Goal: Information Seeking & Learning: Learn about a topic

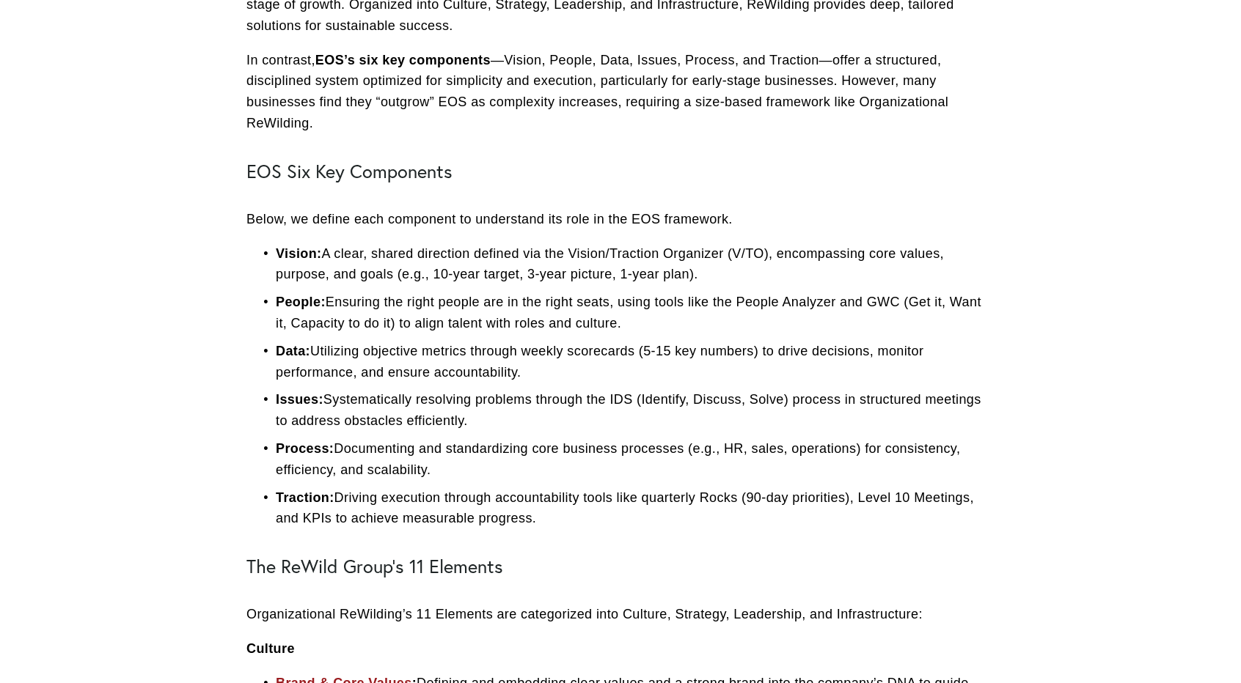
scroll to position [513, 0]
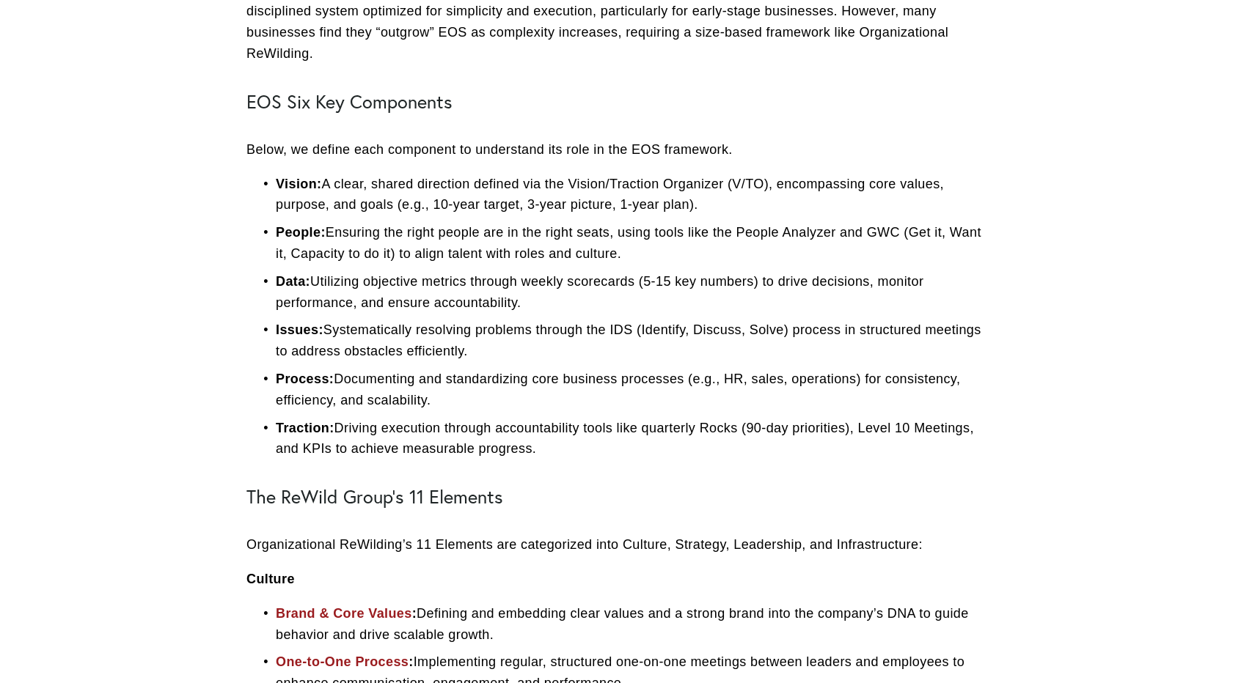
drag, startPoint x: 245, startPoint y: 98, endPoint x: 573, endPoint y: 450, distance: 482.1
click at [573, 450] on div "The ReWild Group’s Organizational ReWilding framework and the Entrepreneurial O…" at bounding box center [620, 530] width 773 height 1449
copy div "EOS Six Key Components Below, we define each component to understand its role i…"
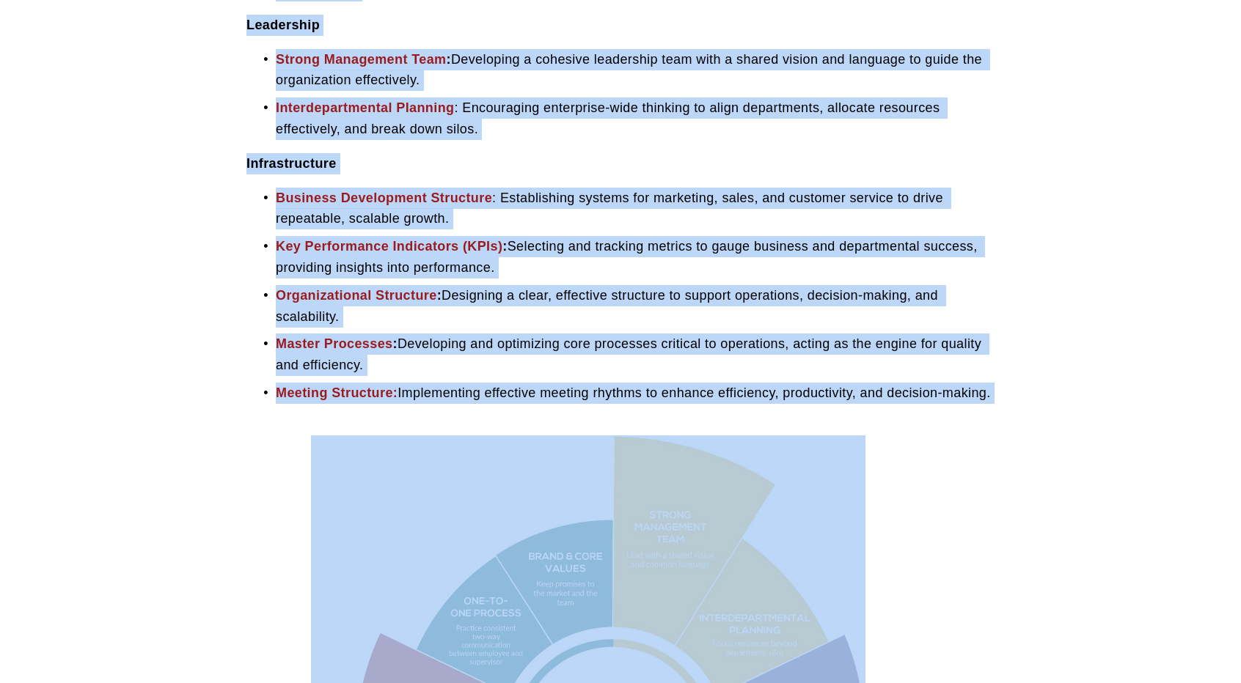
scroll to position [1472, 0]
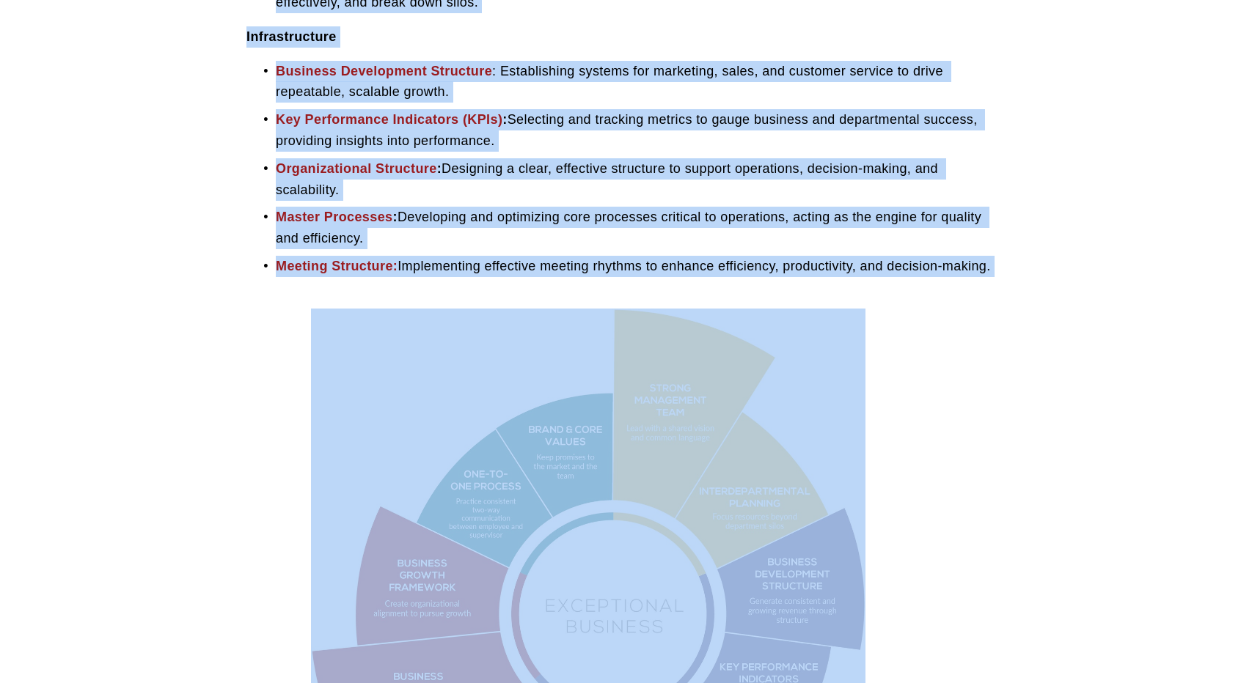
drag, startPoint x: 246, startPoint y: 125, endPoint x: 593, endPoint y: 284, distance: 382.0
copy div "Lor IpSumd Sitam’c 58 Adipisci Elitseddoeiusm TeMporinc’u 94 Laboreet dol magna…"
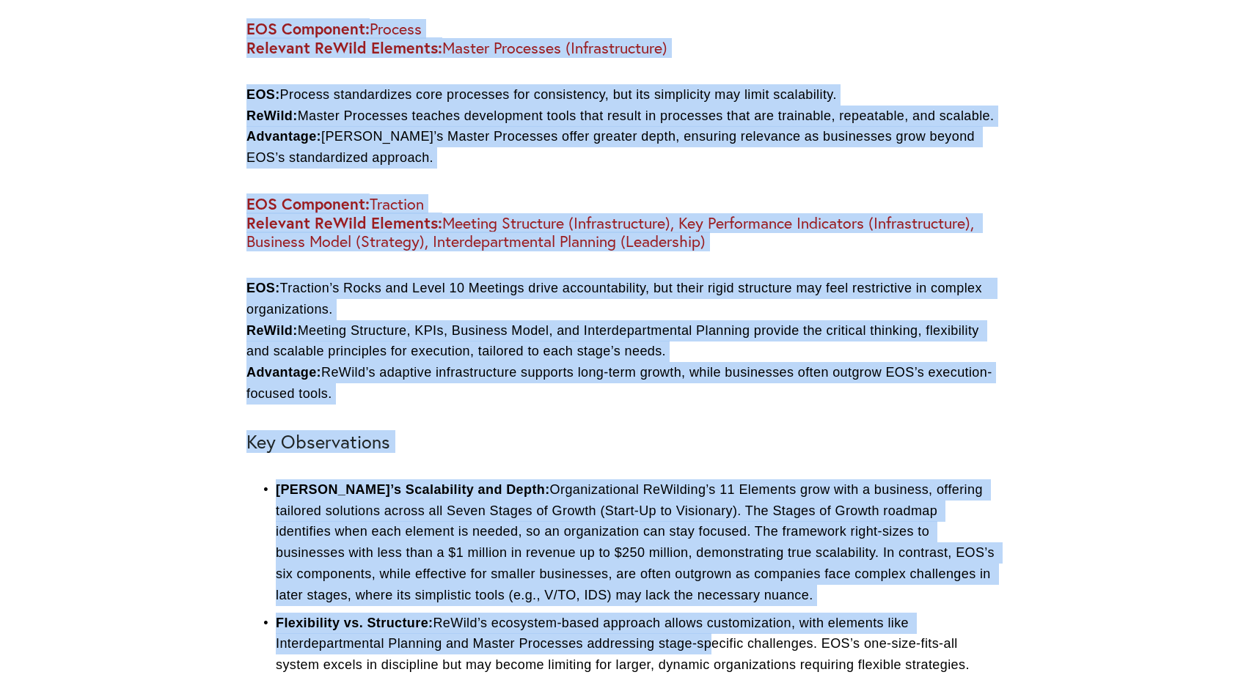
scroll to position [3332, 0]
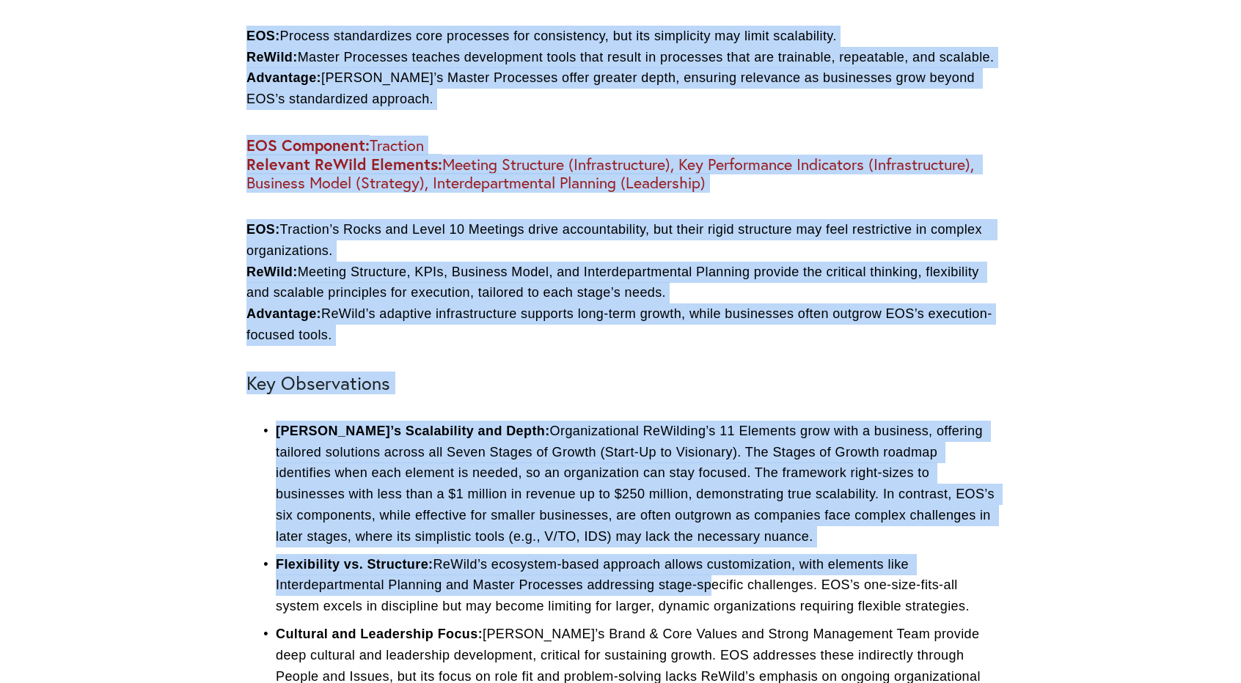
drag, startPoint x: 247, startPoint y: 276, endPoint x: 430, endPoint y: 384, distance: 211.7
click at [430, 384] on div "Comparison EOS Component: Vision Relevant ReWild Elements: Business Growth Fram…" at bounding box center [620, 106] width 748 height 2114
copy div "Loremipsum DOL Sitametco: Adipis Elitsedd EiUsmo Temporin: Utlabore Etdolo Magn…"
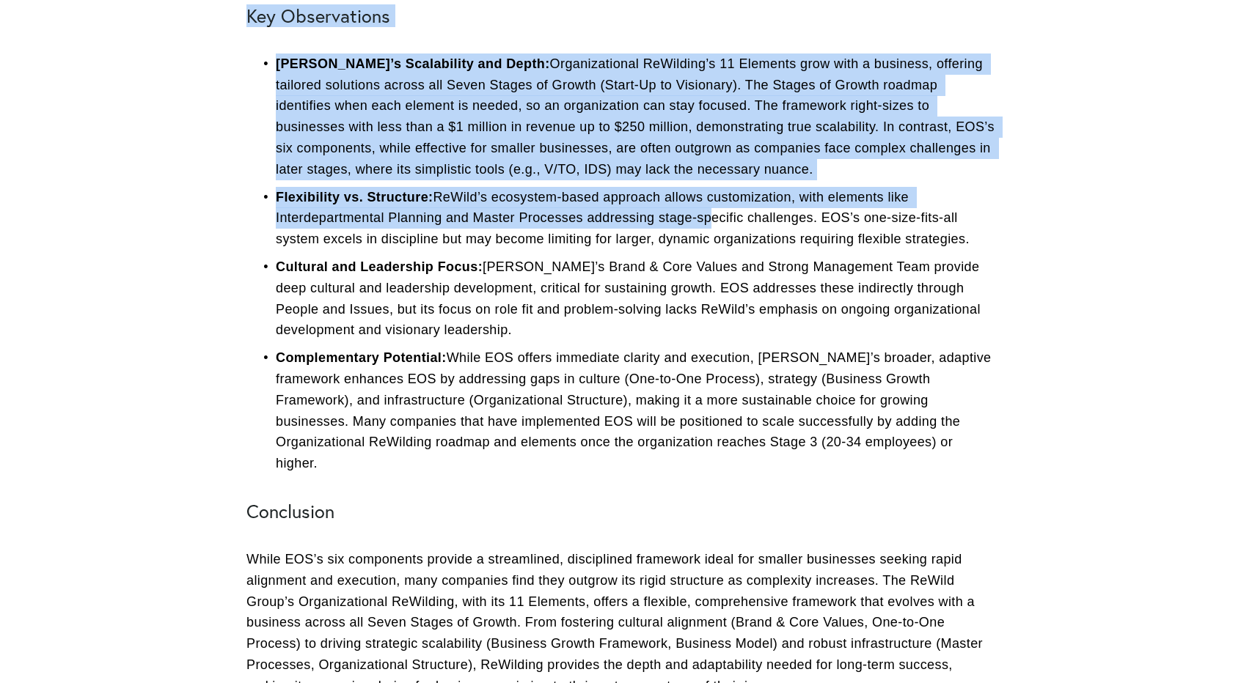
scroll to position [3699, 0]
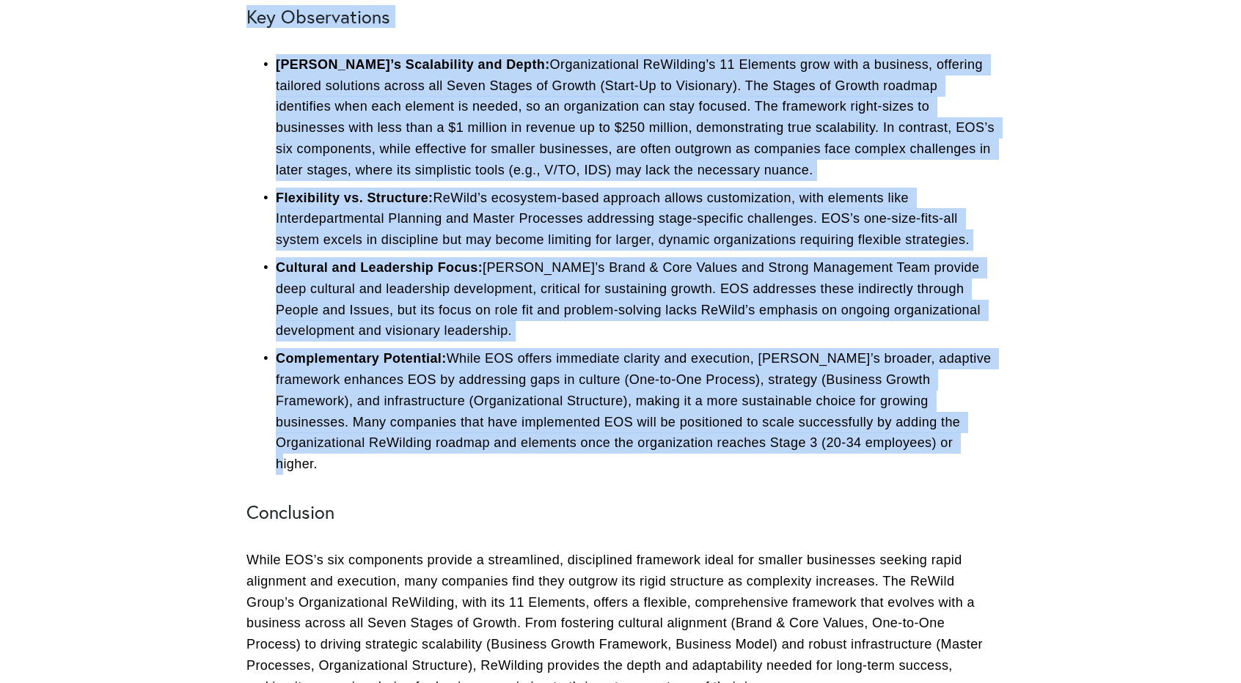
drag, startPoint x: 243, startPoint y: 59, endPoint x: 455, endPoint y: 507, distance: 495.7
copy div "Lor Ipsumdolorsi AmEtco’a Elitseddoei tem Incid: Utlaboreetdolo MaGnaaliq’e 57 …"
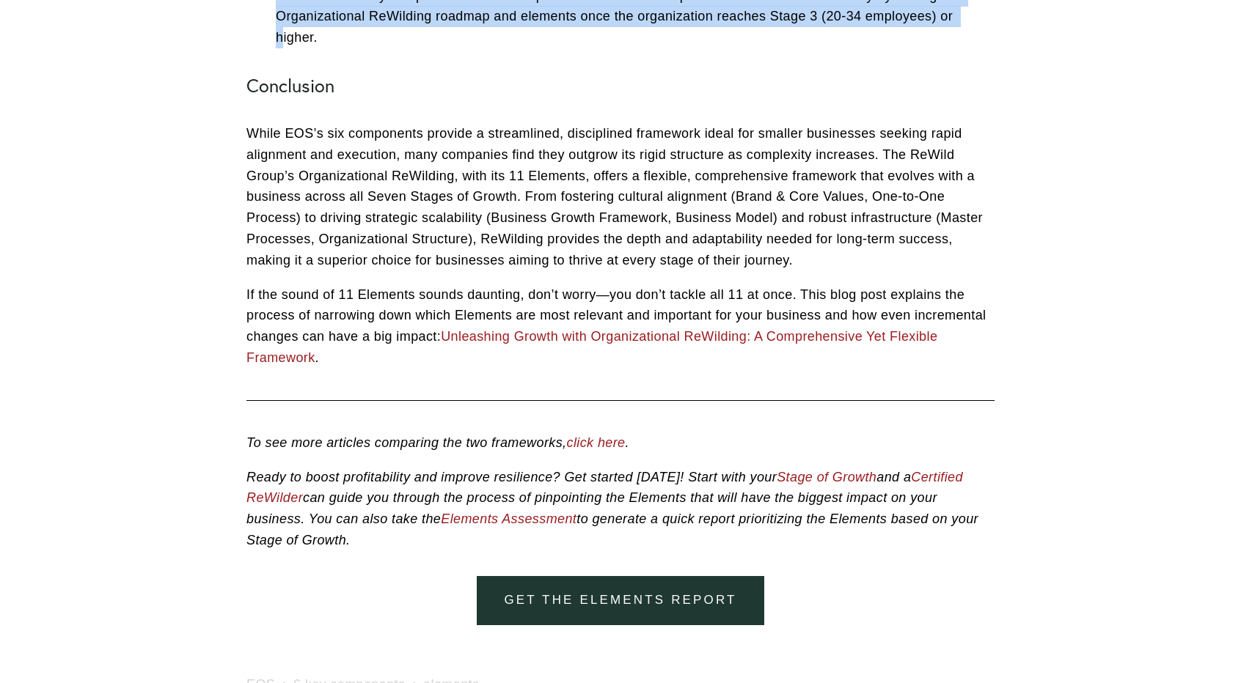
scroll to position [4139, 0]
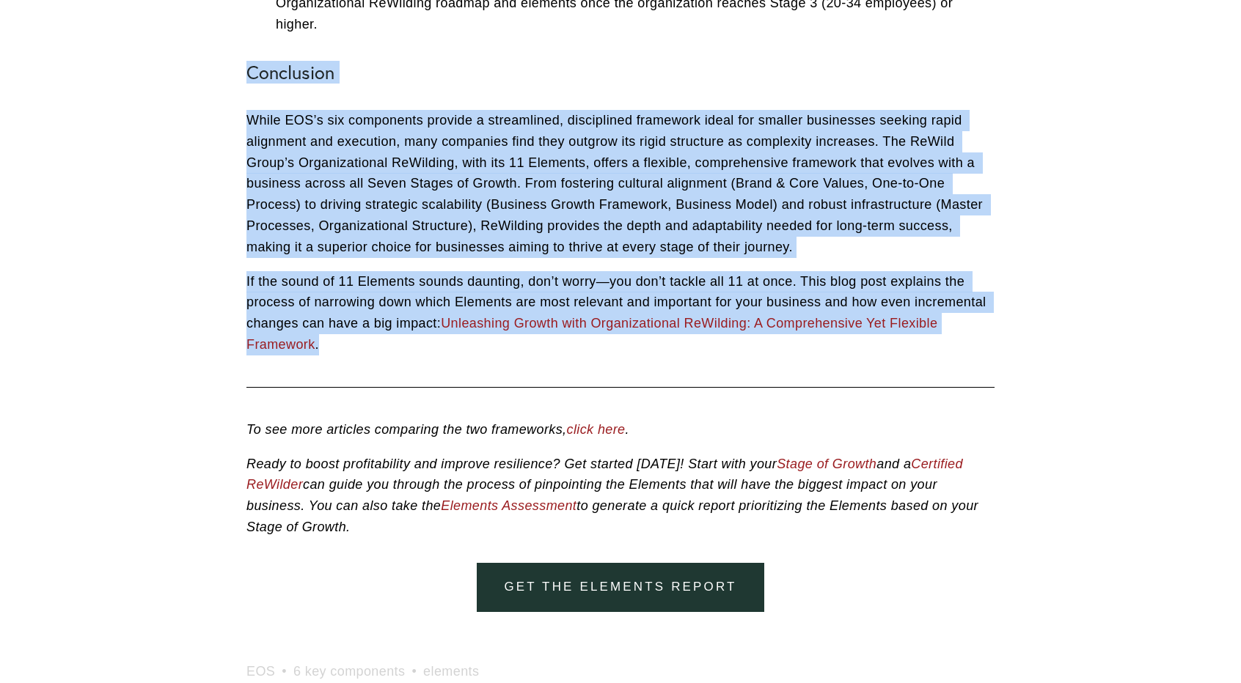
drag, startPoint x: 236, startPoint y: 107, endPoint x: 375, endPoint y: 396, distance: 320.8
